Goal: Transaction & Acquisition: Book appointment/travel/reservation

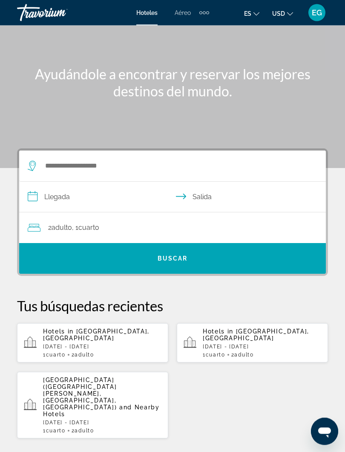
scroll to position [41, 0]
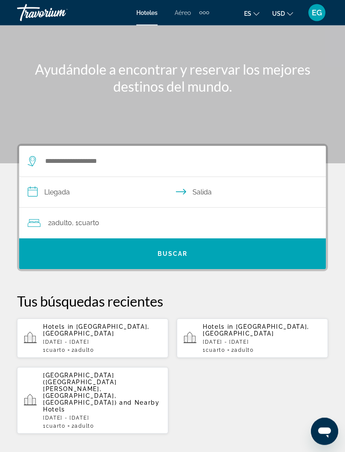
click at [142, 383] on div "[GEOGRAPHIC_DATA] ([GEOGRAPHIC_DATA][PERSON_NAME], [GEOGRAPHIC_DATA], [GEOGRAPH…" at bounding box center [102, 400] width 119 height 57
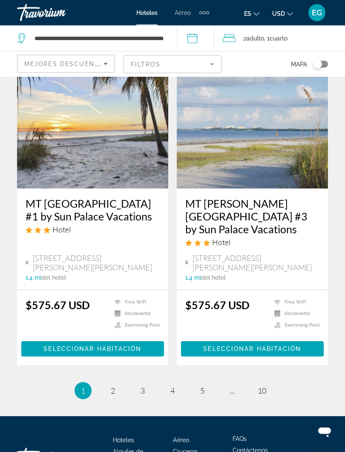
scroll to position [1679, 0]
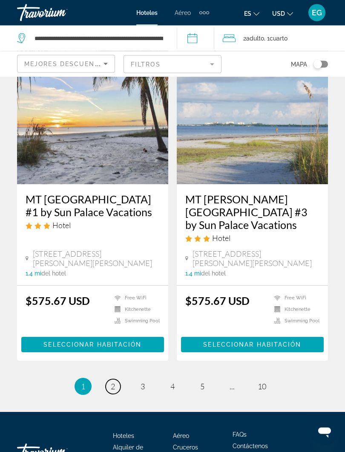
click at [113, 382] on span "2" at bounding box center [113, 386] width 4 height 9
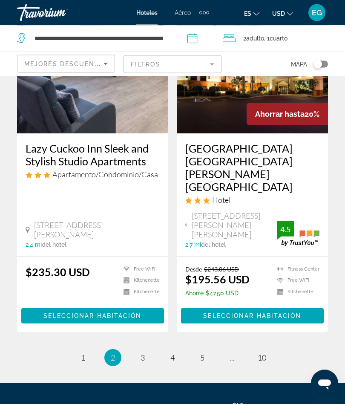
scroll to position [1773, 0]
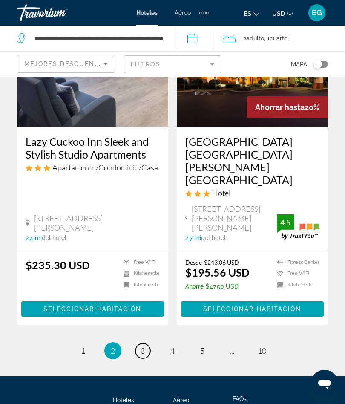
click at [144, 346] on span "3" at bounding box center [143, 350] width 4 height 9
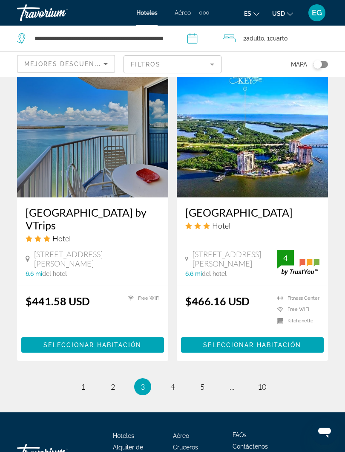
scroll to position [1661, 0]
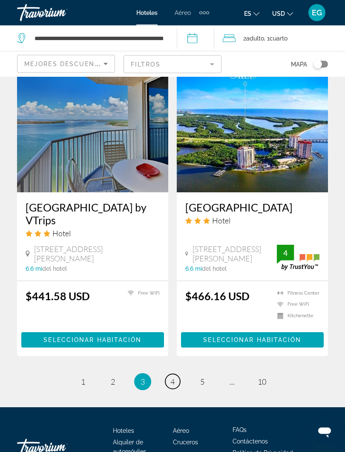
click at [170, 374] on link "page 4" at bounding box center [172, 381] width 15 height 15
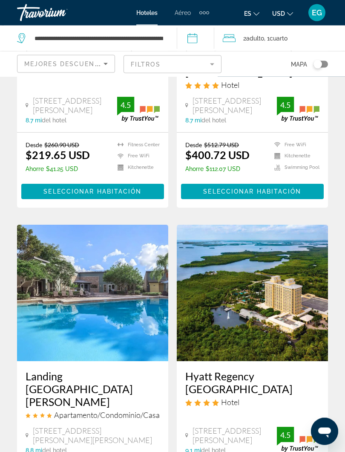
scroll to position [1273, 0]
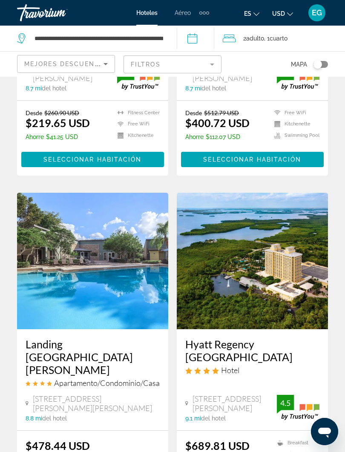
click at [271, 259] on img "Main content" at bounding box center [252, 261] width 151 height 136
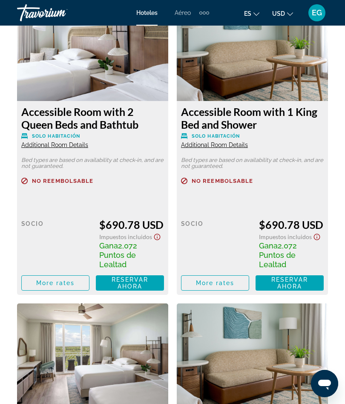
scroll to position [1882, 0]
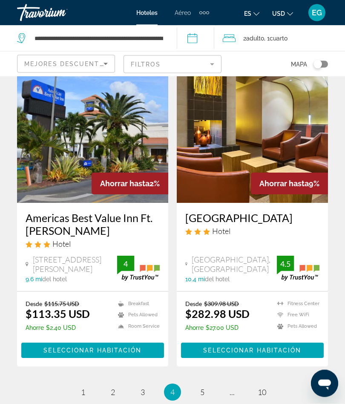
scroll to position [1773, 0]
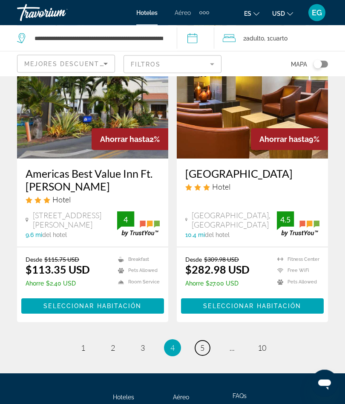
click at [199, 341] on link "page 5" at bounding box center [202, 348] width 15 height 15
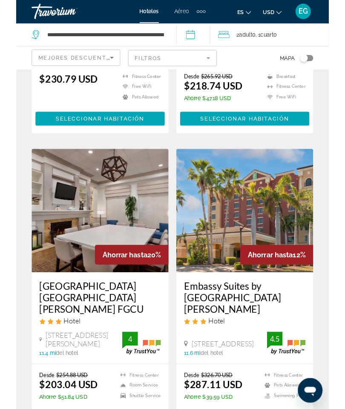
scroll to position [1351, 0]
